Goal: Find specific page/section: Find specific page/section

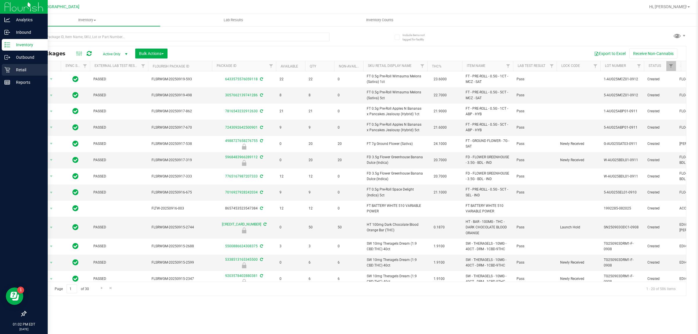
click at [15, 65] on div "Retail" at bounding box center [25, 70] width 46 height 12
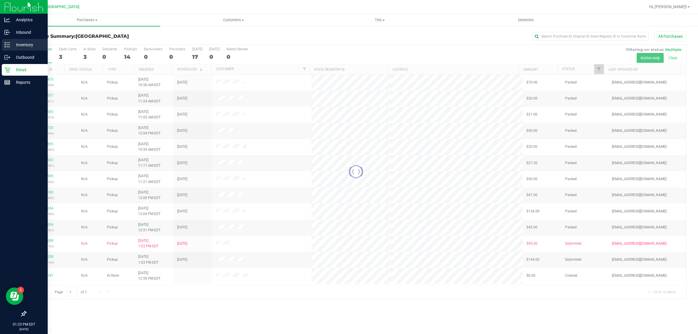
click at [24, 44] on p "Inventory" at bounding box center [27, 44] width 35 height 7
click at [26, 47] on p "Inventory" at bounding box center [27, 44] width 35 height 7
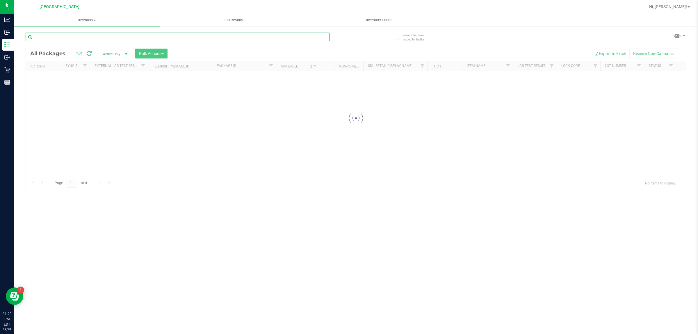
click at [66, 39] on input "text" at bounding box center [178, 37] width 304 height 9
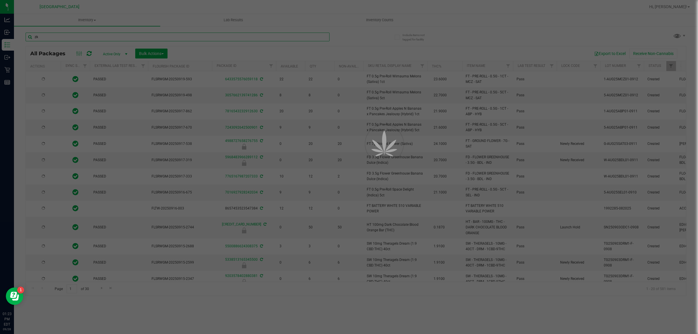
type input "zkr"
type input "[DATE]"
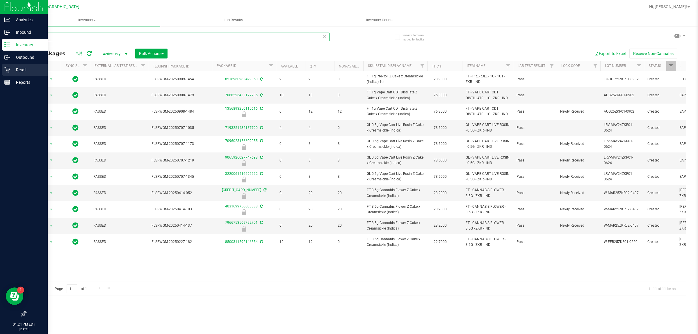
type input "zkr"
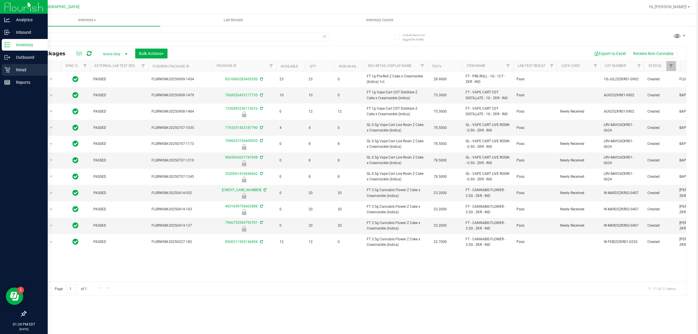
click at [14, 70] on p "Retail" at bounding box center [27, 69] width 35 height 7
